Goal: Navigation & Orientation: Find specific page/section

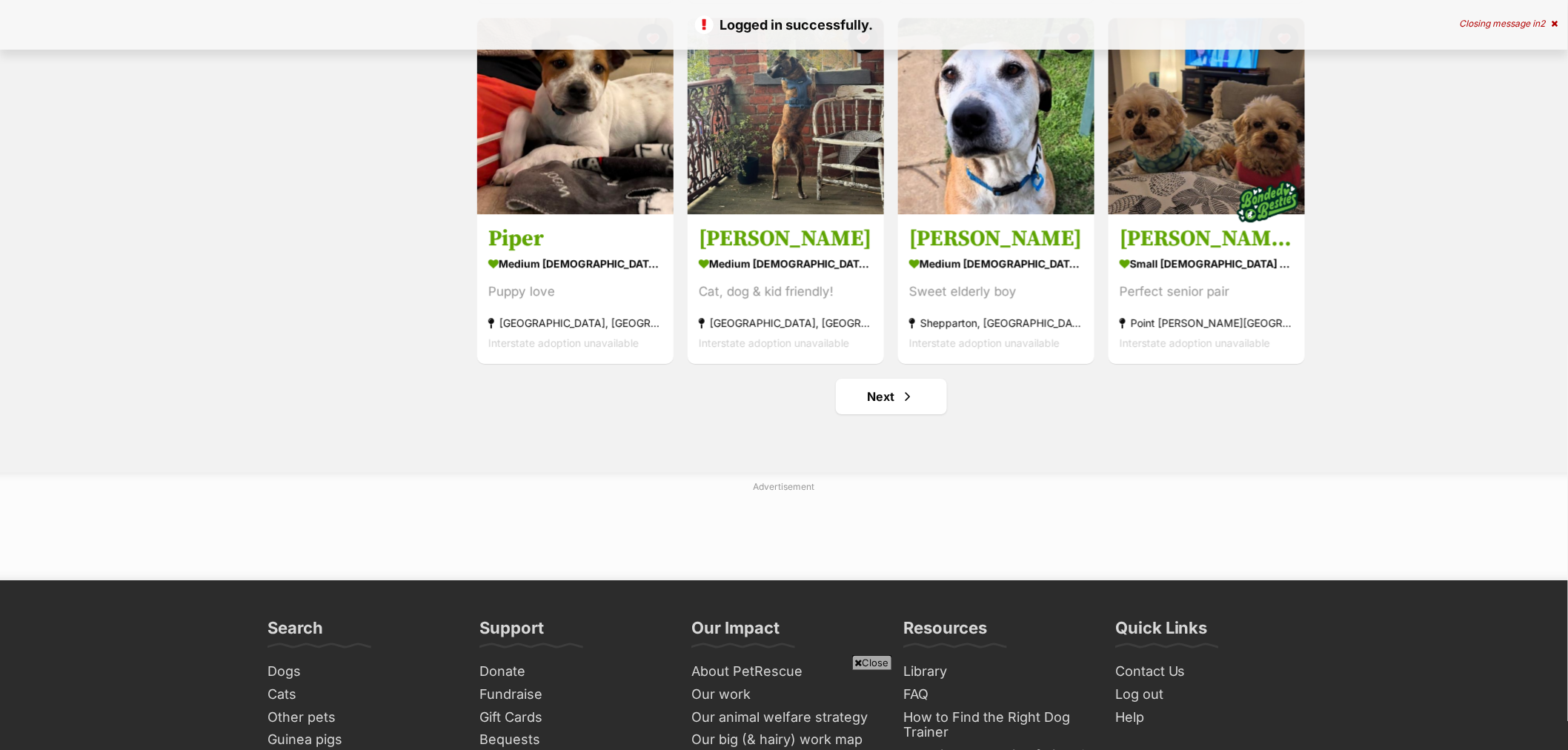
scroll to position [1728, 0]
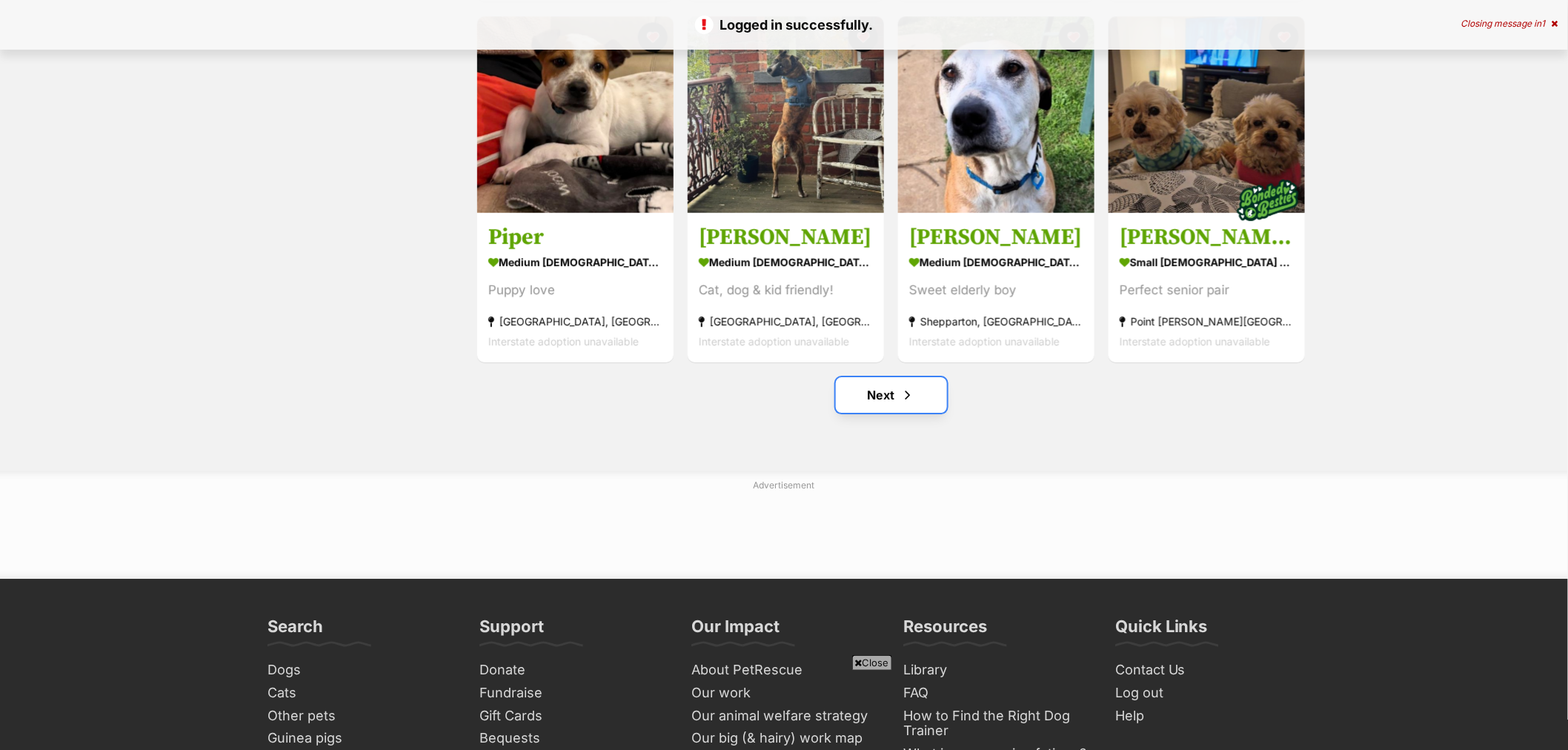
click at [910, 398] on span "Next page" at bounding box center [907, 395] width 15 height 18
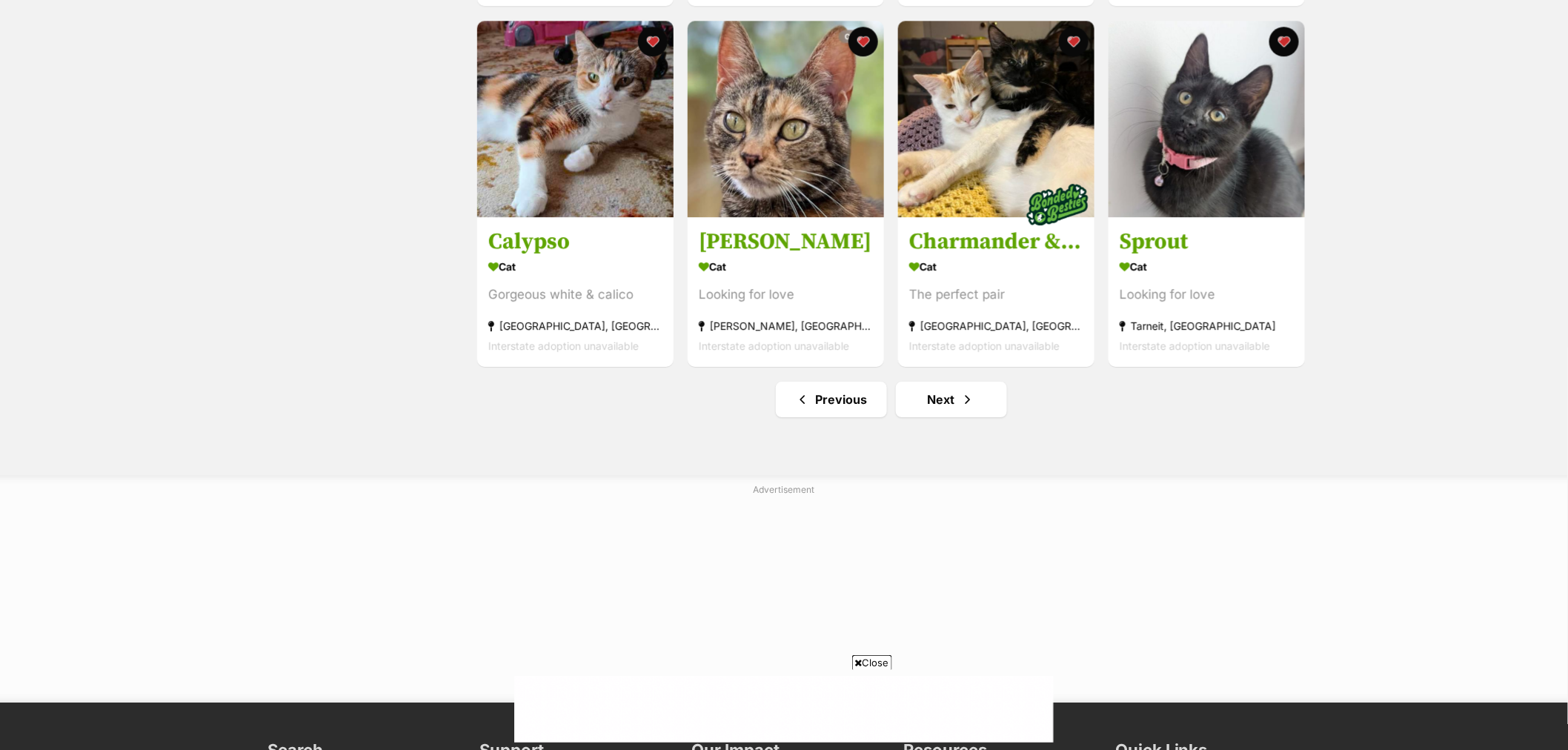
scroll to position [1728, 0]
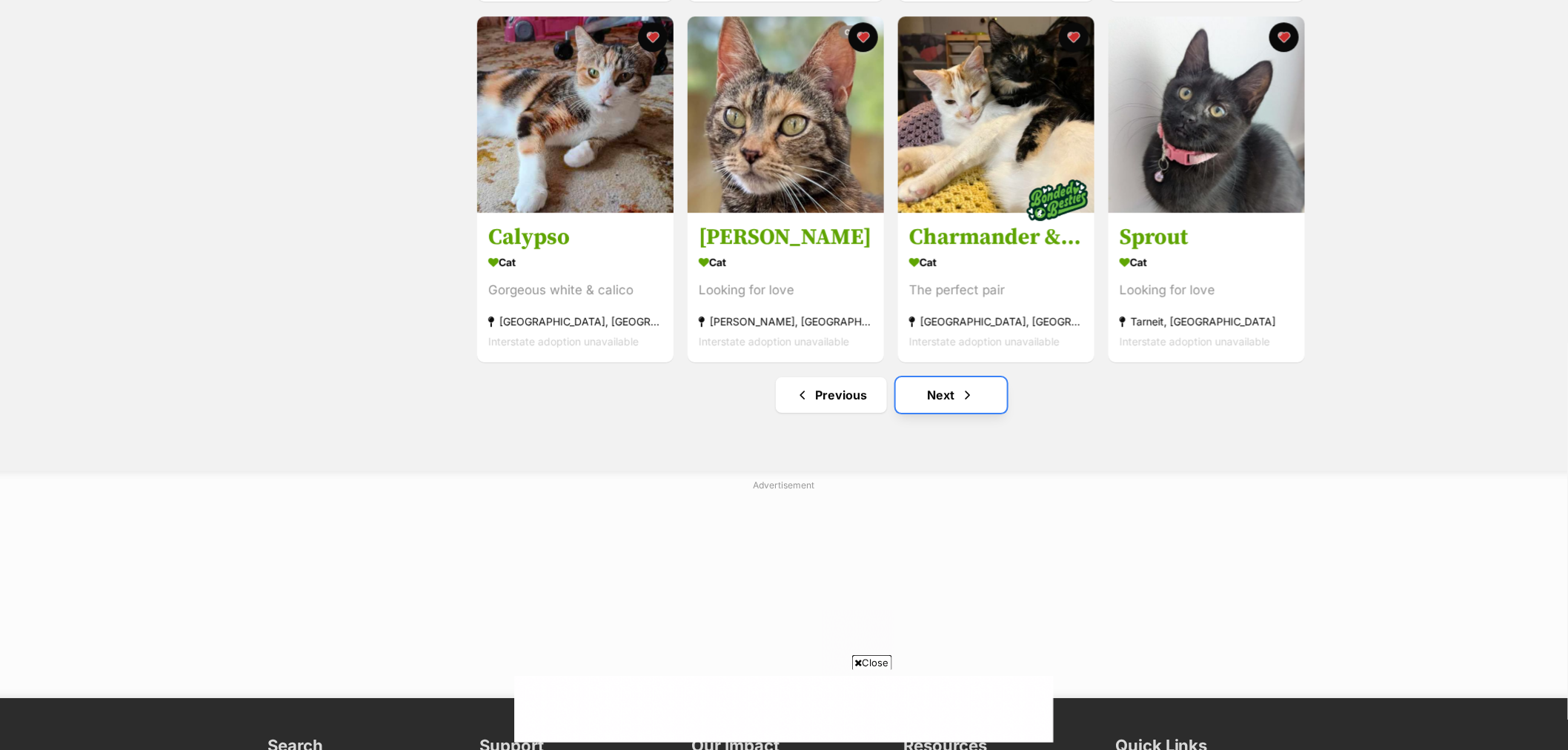
click at [976, 390] on link "Next" at bounding box center [952, 395] width 111 height 35
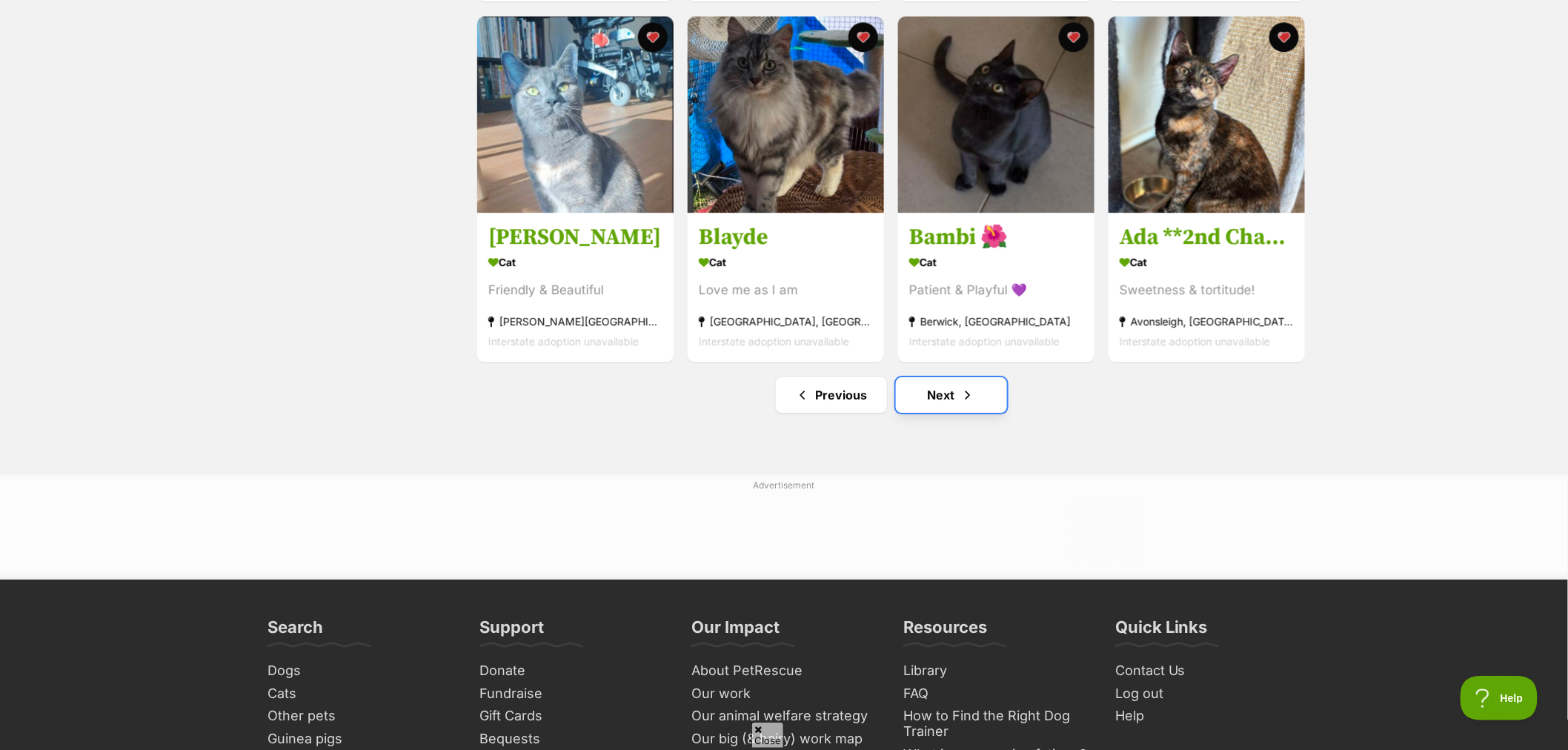
click at [931, 410] on link "Next" at bounding box center [952, 395] width 111 height 35
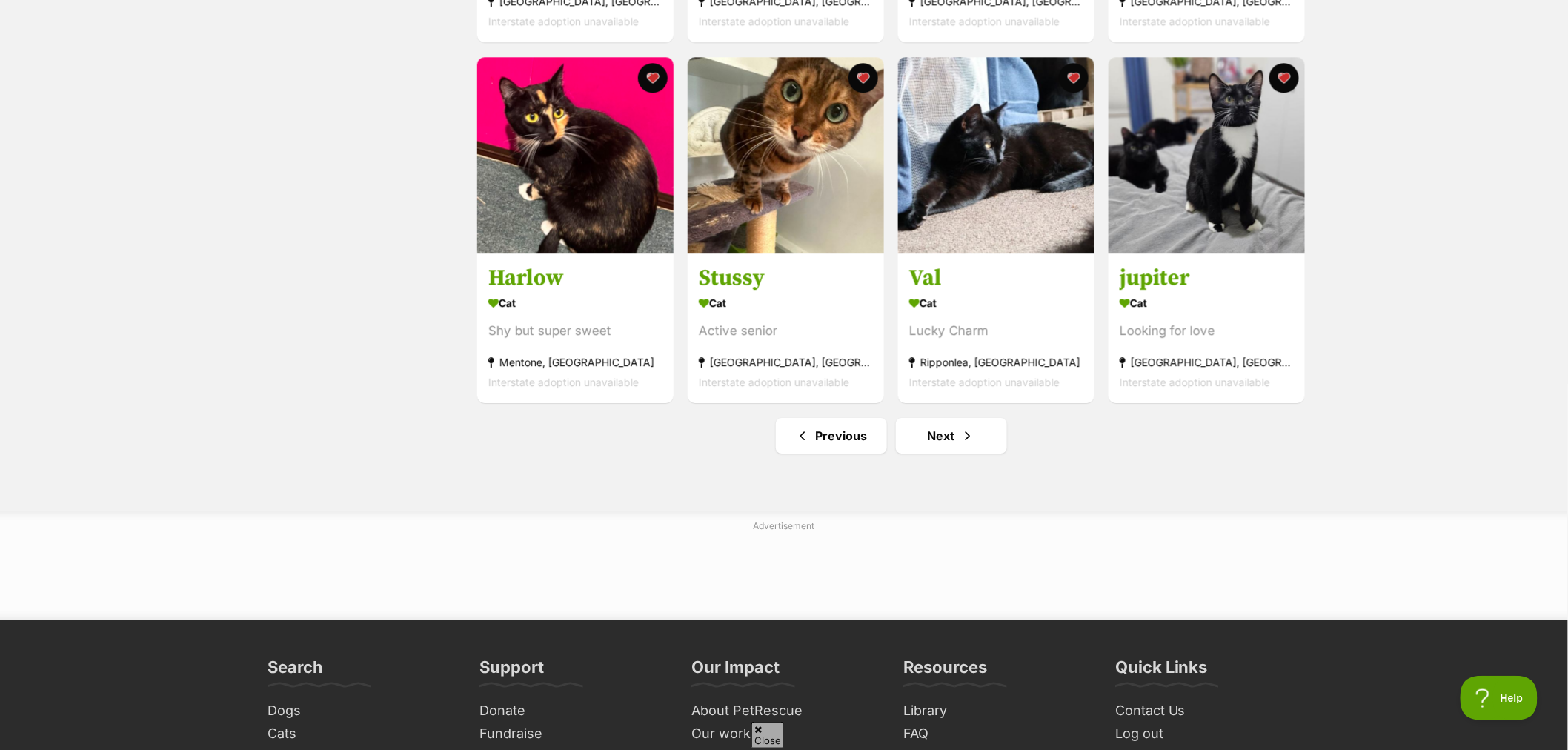
scroll to position [1728, 0]
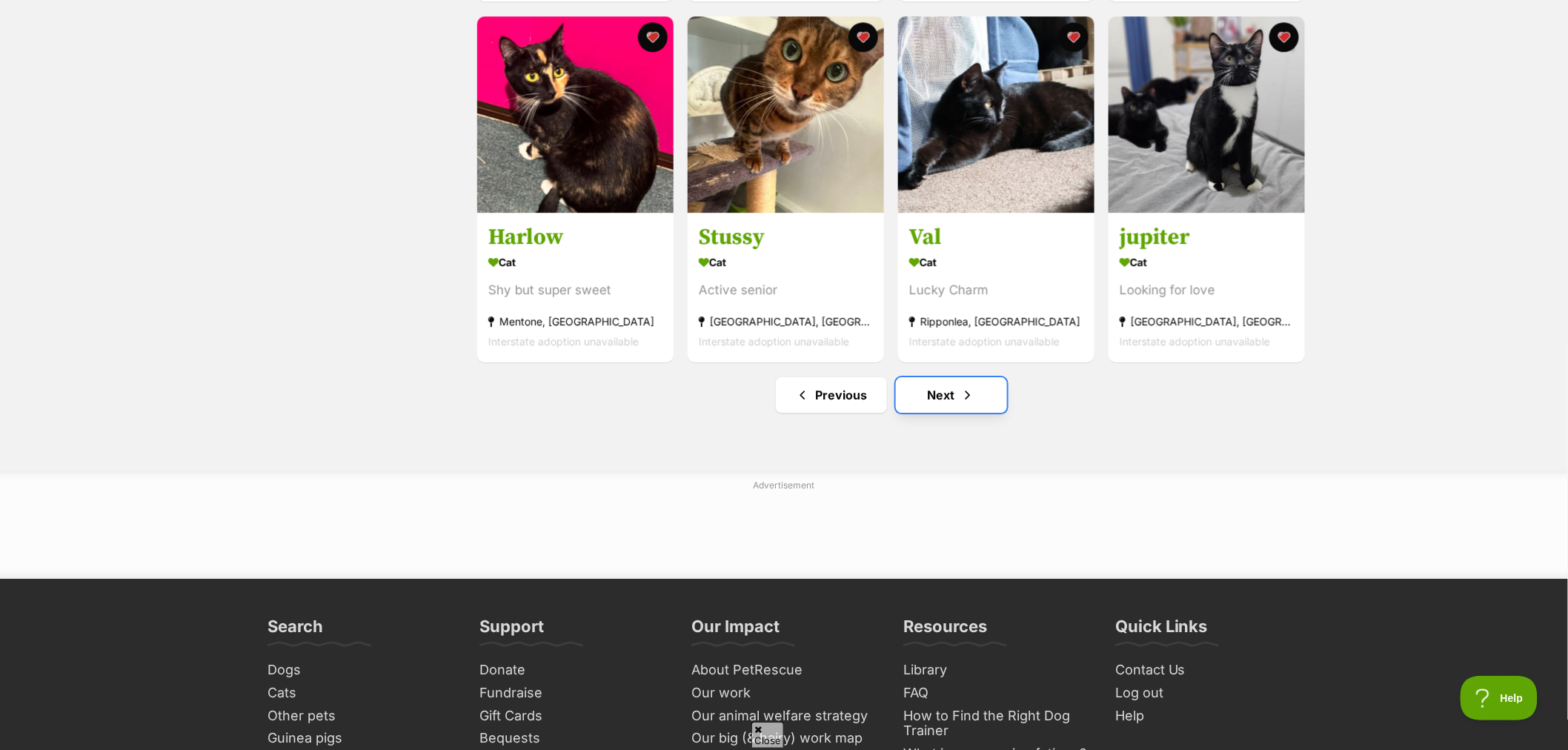
click at [949, 397] on link "Next" at bounding box center [952, 395] width 111 height 35
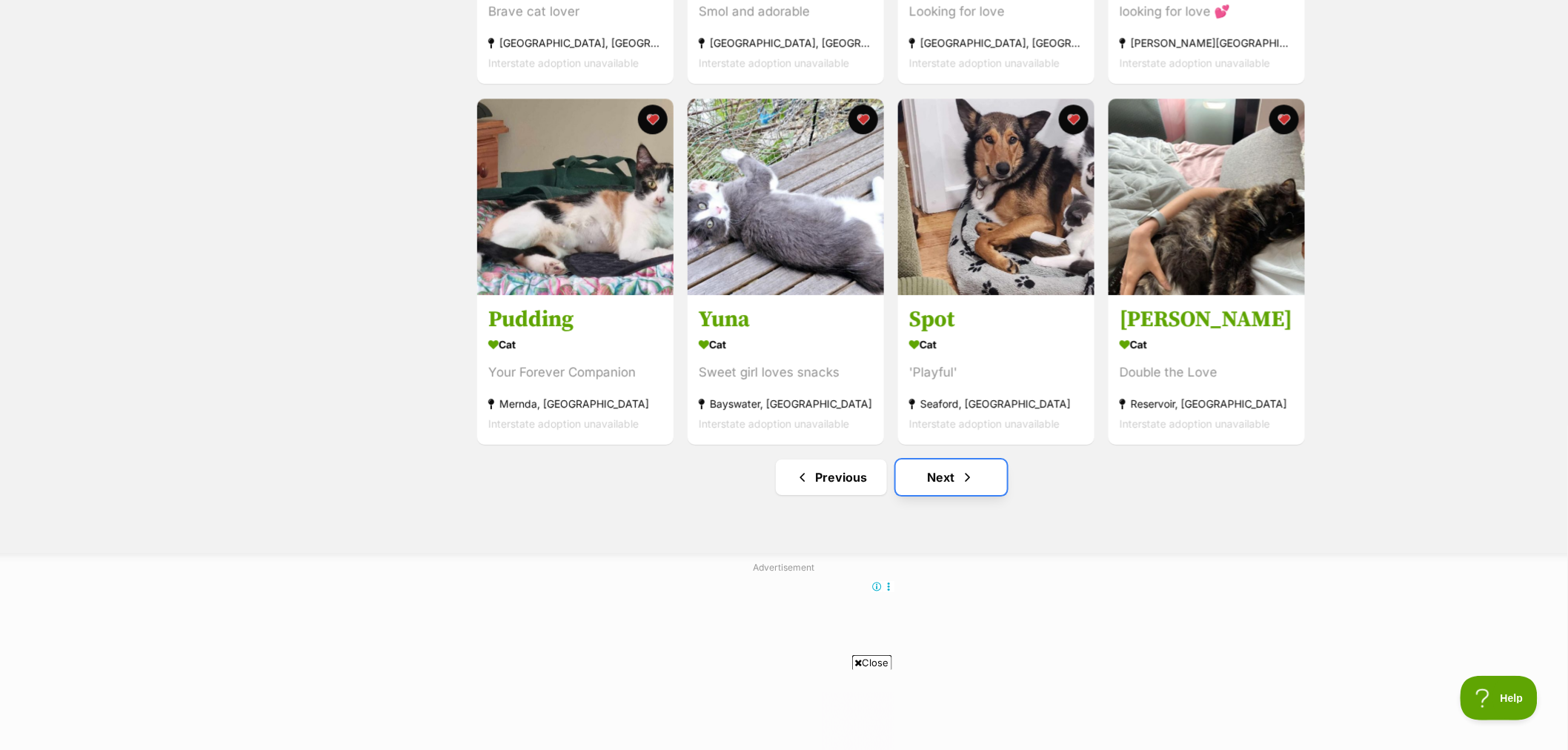
click at [961, 485] on span "Next page" at bounding box center [968, 477] width 15 height 18
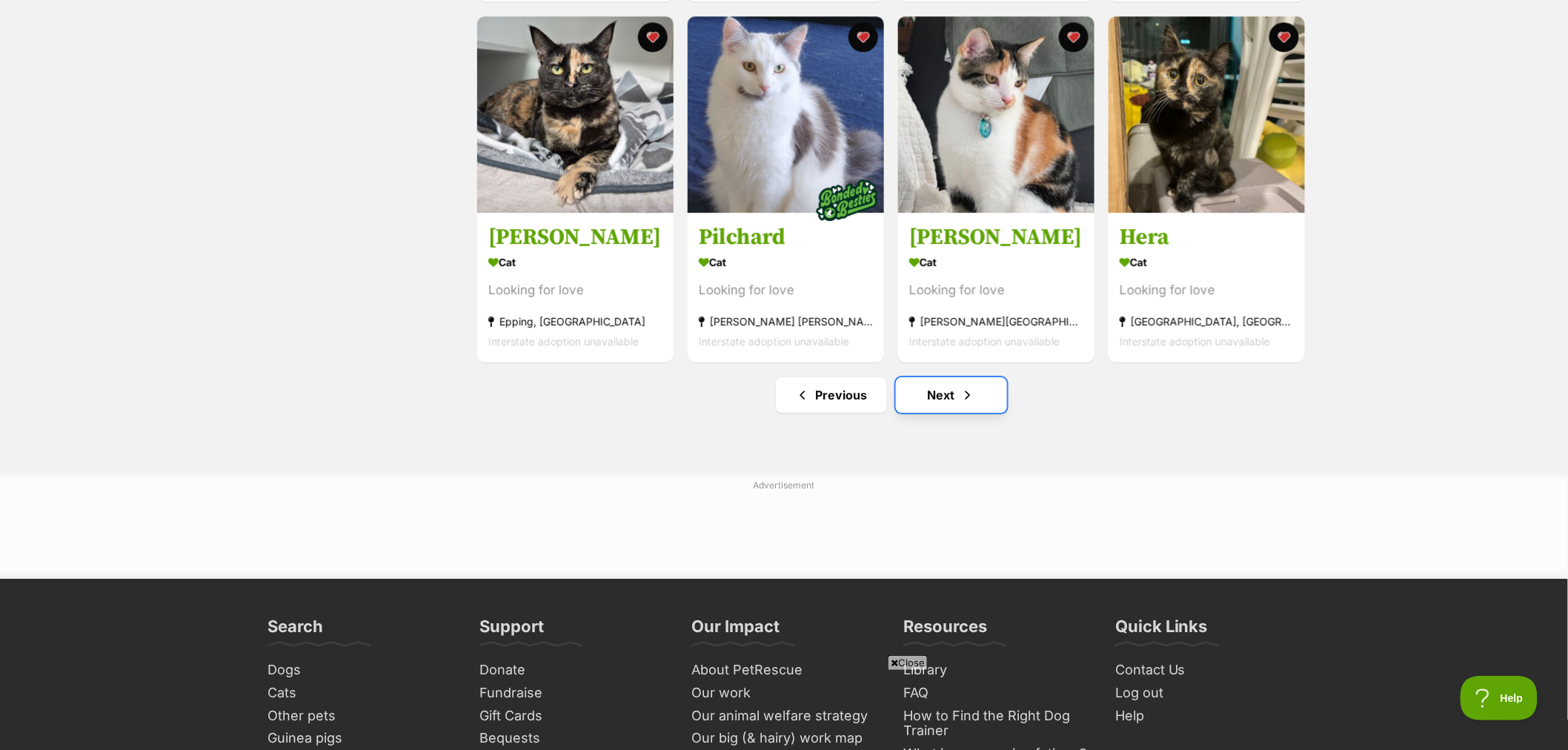
click at [970, 391] on span "Next page" at bounding box center [968, 395] width 15 height 18
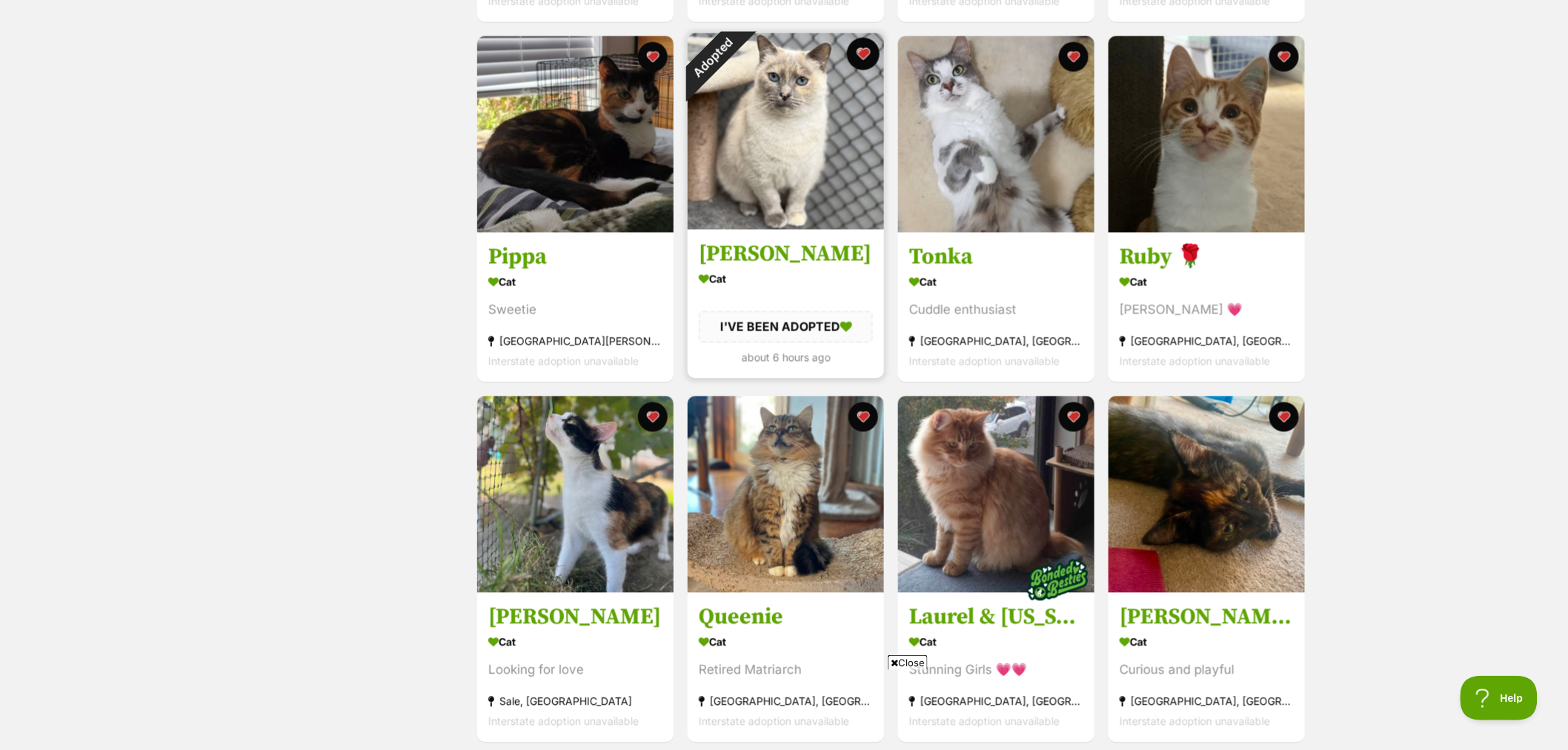
click at [865, 54] on button "favourite" at bounding box center [863, 54] width 32 height 32
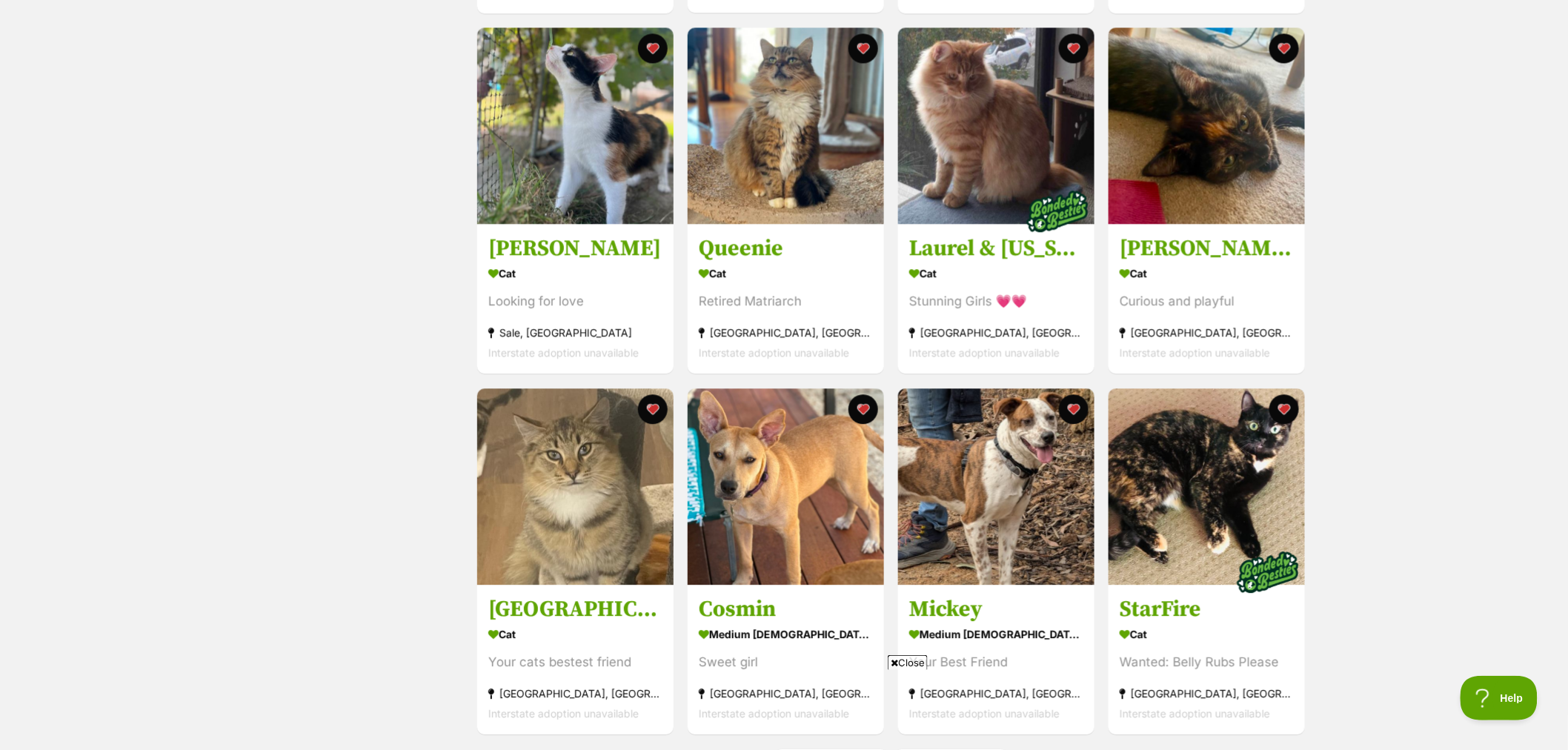
scroll to position [1564, 0]
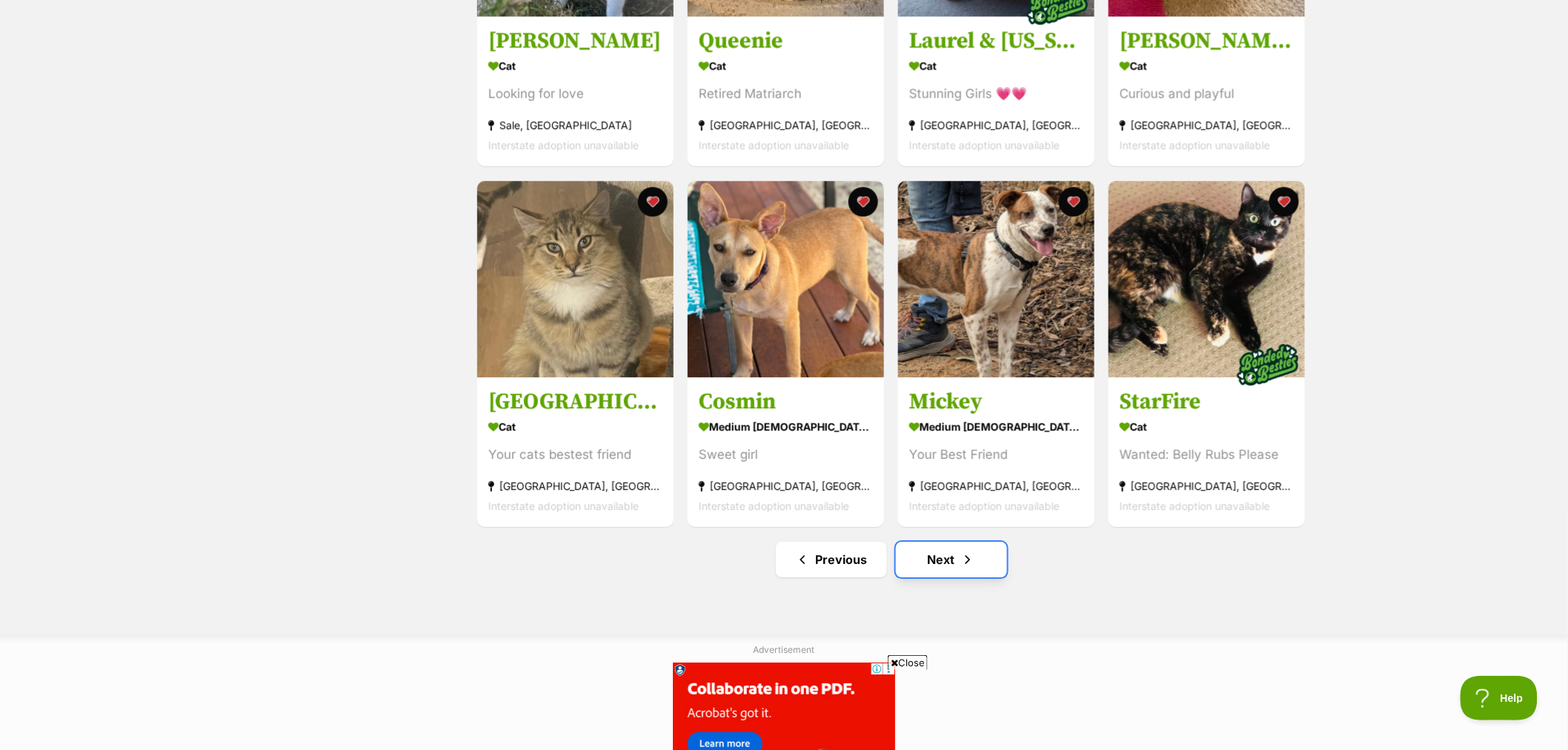
click at [961, 563] on span "Next page" at bounding box center [968, 560] width 15 height 18
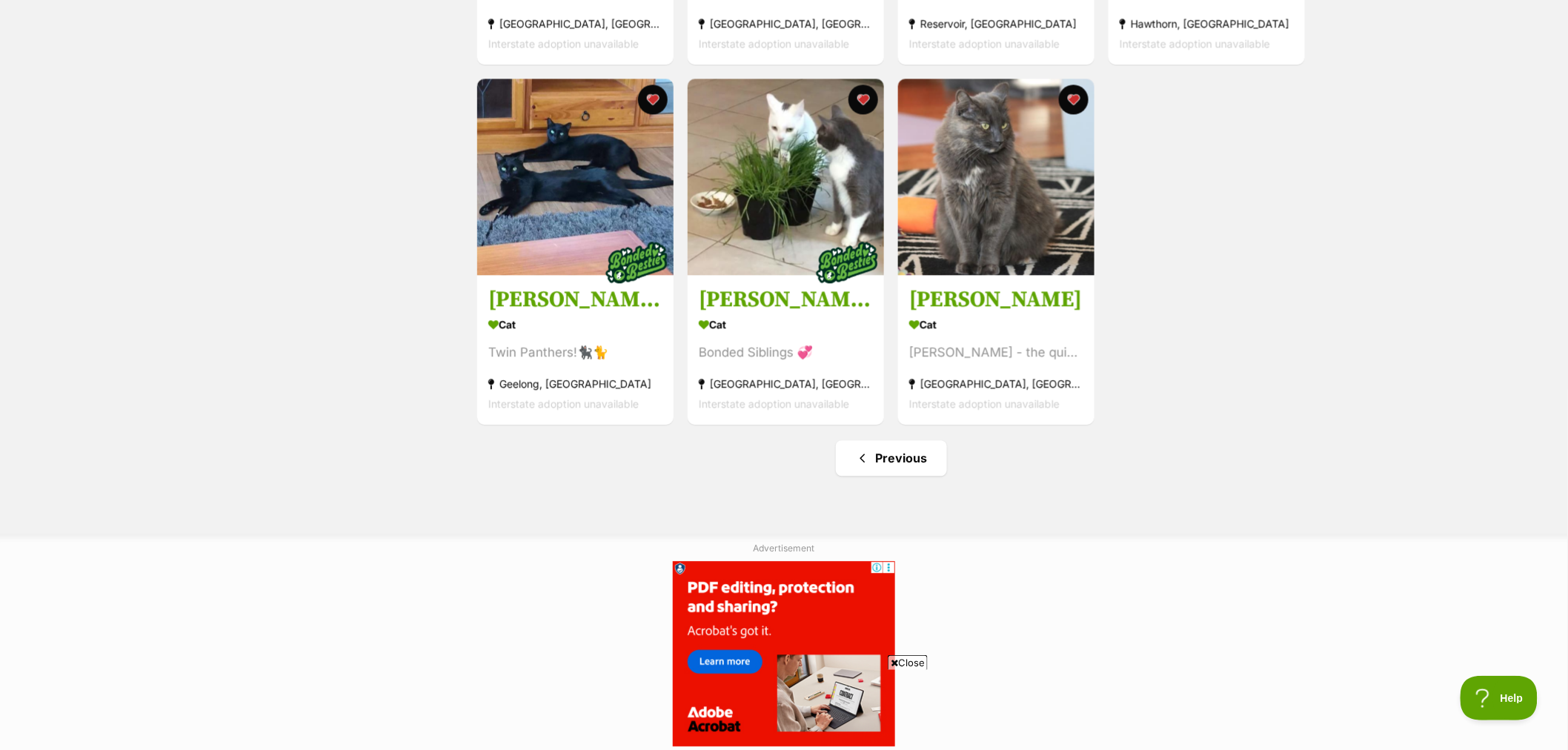
scroll to position [1316, 0]
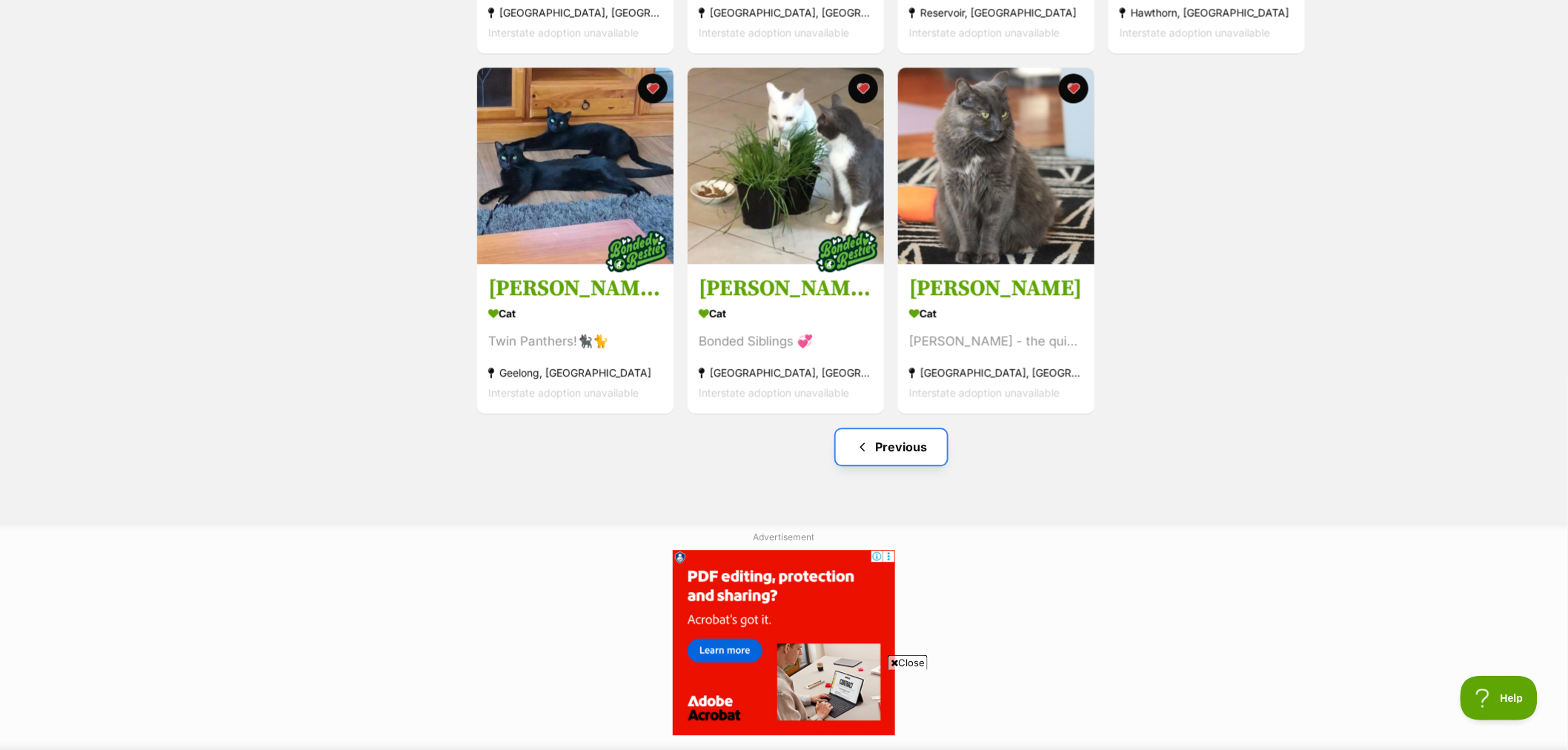
click at [851, 460] on link "Previous" at bounding box center [891, 447] width 111 height 35
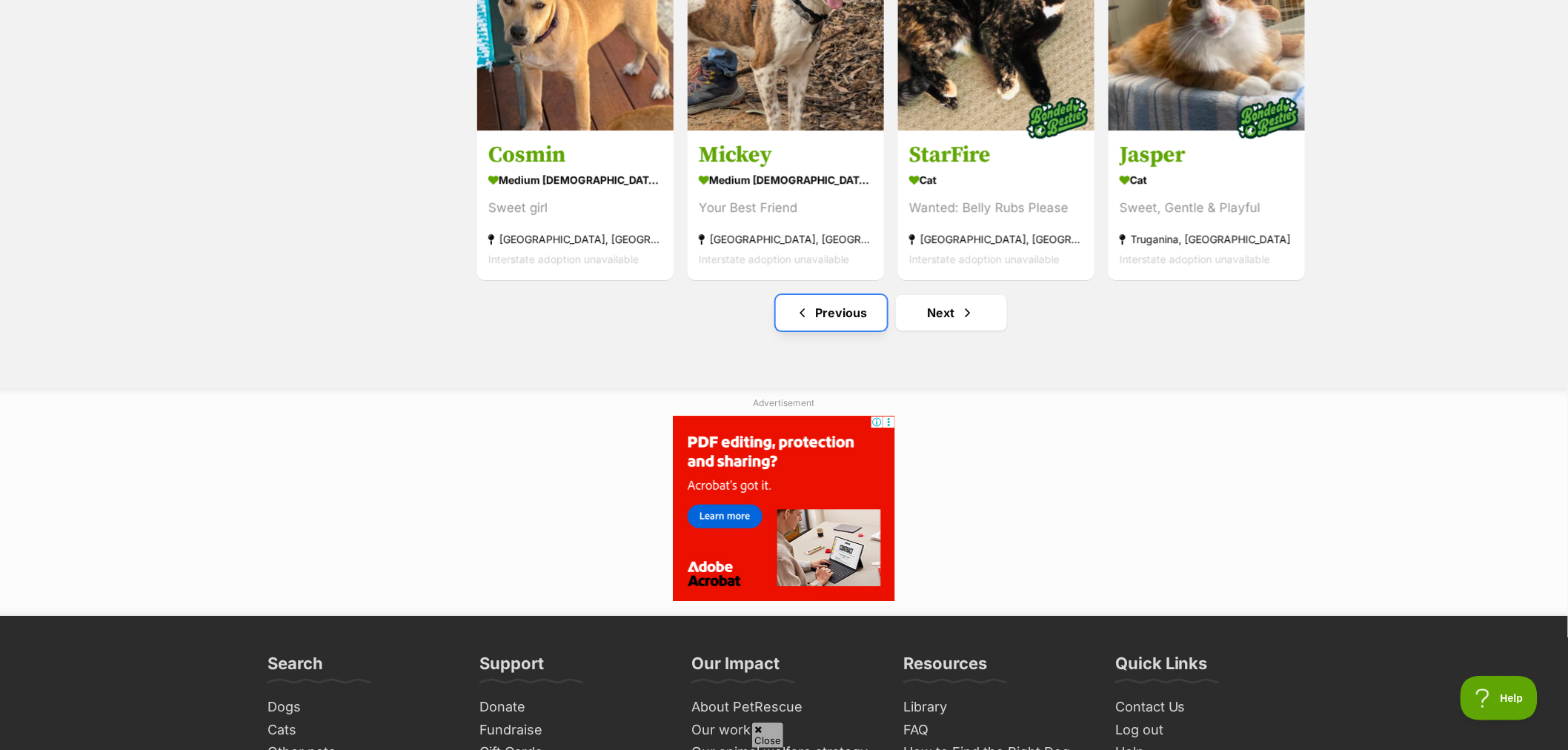
click at [850, 323] on link "Previous" at bounding box center [832, 313] width 111 height 35
